Goal: Task Accomplishment & Management: Manage account settings

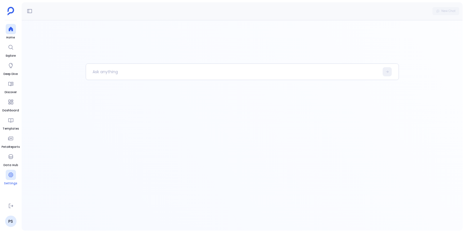
click at [10, 174] on icon at bounding box center [10, 175] width 5 height 5
click at [9, 175] on icon at bounding box center [11, 175] width 6 height 6
